Goal: Information Seeking & Learning: Find specific fact

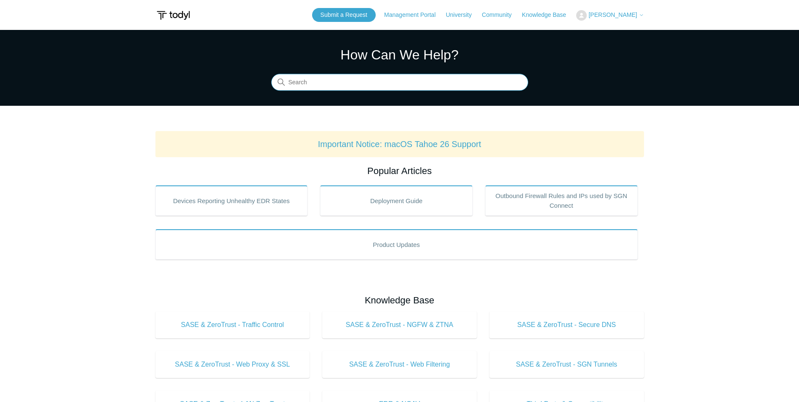
click at [424, 86] on input "Search" at bounding box center [399, 82] width 257 height 17
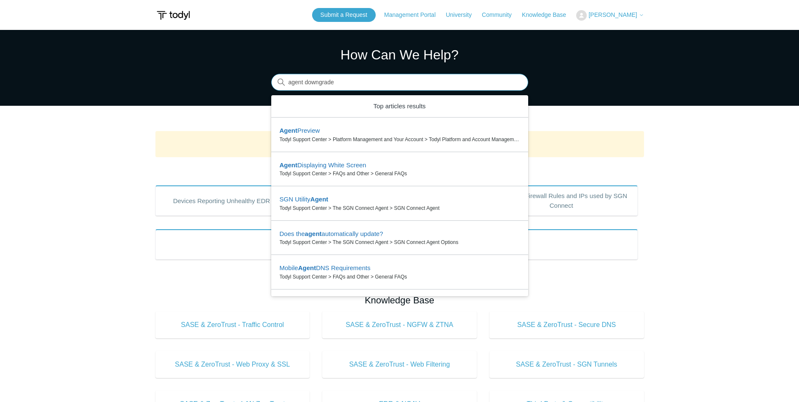
type input "agent downgrade"
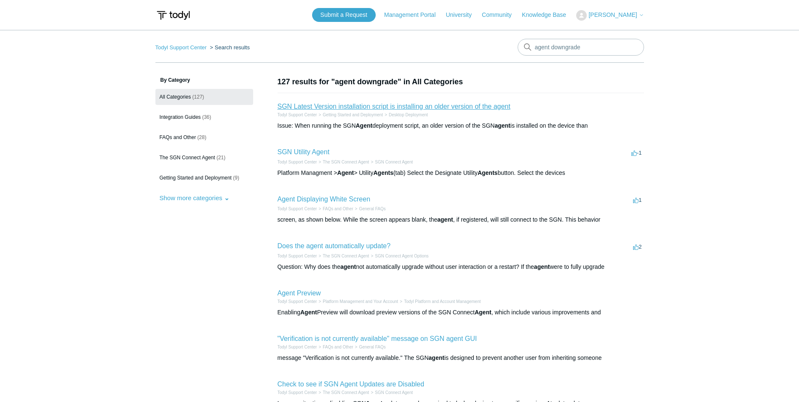
click at [496, 109] on link "SGN Latest Version installation script is installing an older version of the ag…" at bounding box center [393, 106] width 233 height 7
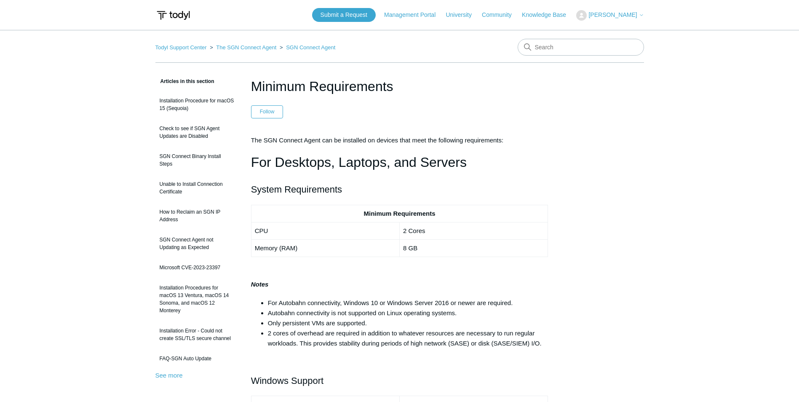
drag, startPoint x: 618, startPoint y: 206, endPoint x: 610, endPoint y: 207, distance: 8.5
drag, startPoint x: 675, startPoint y: 175, endPoint x: 671, endPoint y: 184, distance: 9.8
drag, startPoint x: 610, startPoint y: 126, endPoint x: 609, endPoint y: 144, distance: 17.7
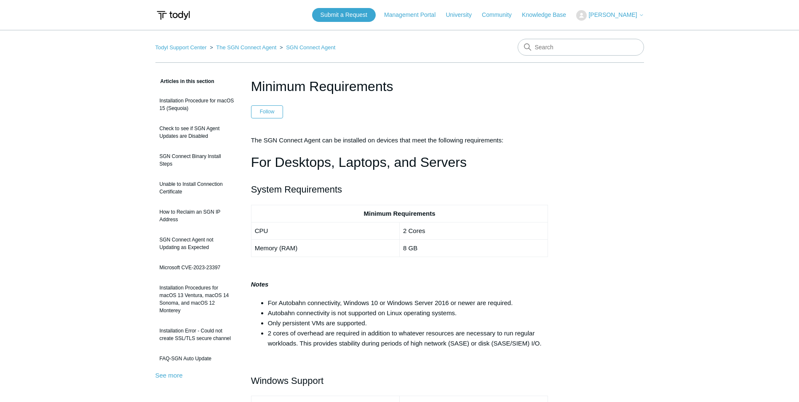
drag, startPoint x: 574, startPoint y: 179, endPoint x: 576, endPoint y: 171, distance: 7.5
